Goal: Information Seeking & Learning: Learn about a topic

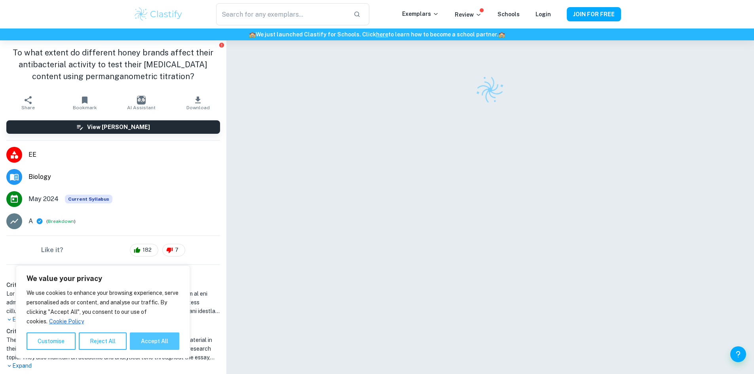
click at [166, 336] on button "Accept All" at bounding box center [154, 340] width 49 height 17
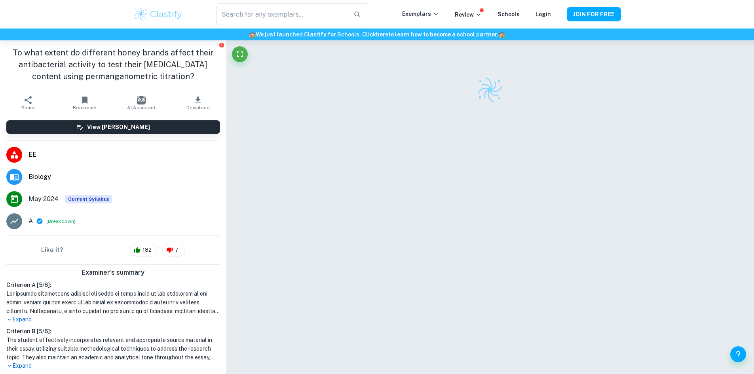
checkbox input "true"
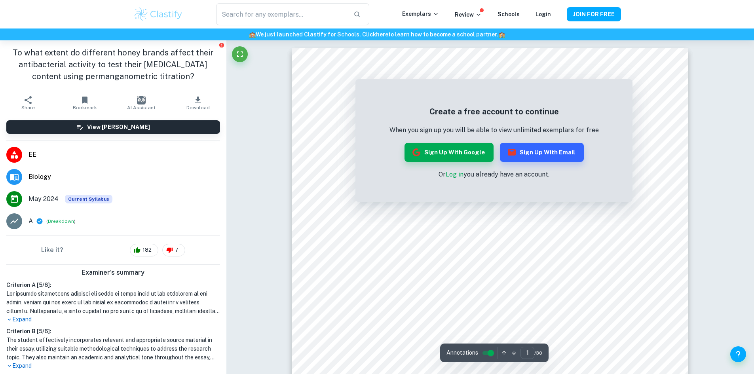
click at [455, 175] on link "Log in" at bounding box center [454, 174] width 18 height 8
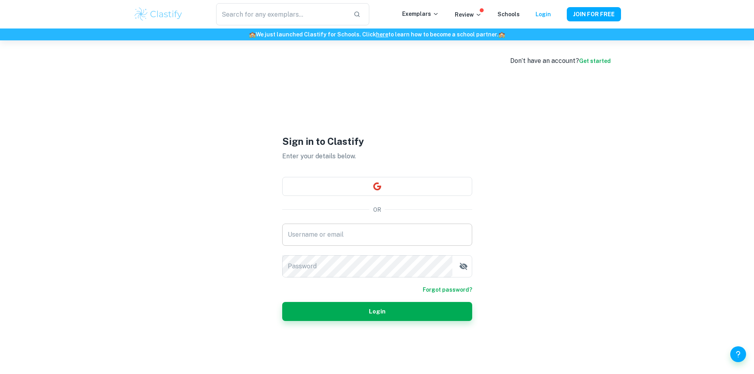
click at [345, 235] on input "Username or email" at bounding box center [377, 234] width 190 height 22
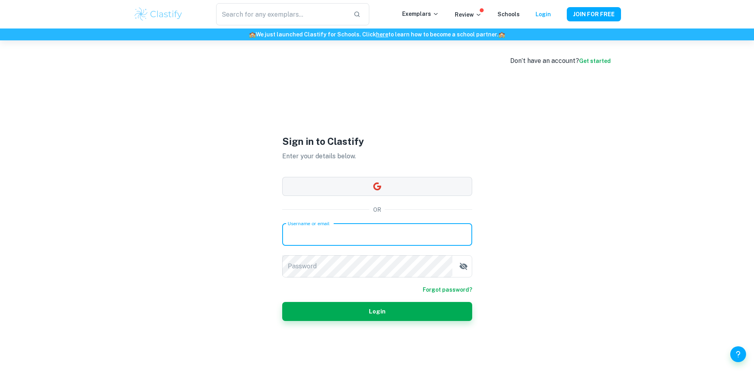
click at [384, 180] on button "button" at bounding box center [377, 186] width 190 height 19
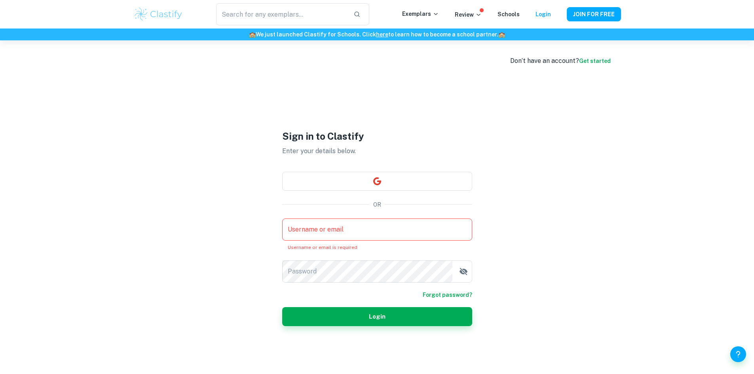
click at [367, 229] on input "Username or email" at bounding box center [377, 229] width 190 height 22
